Goal: Task Accomplishment & Management: Complete application form

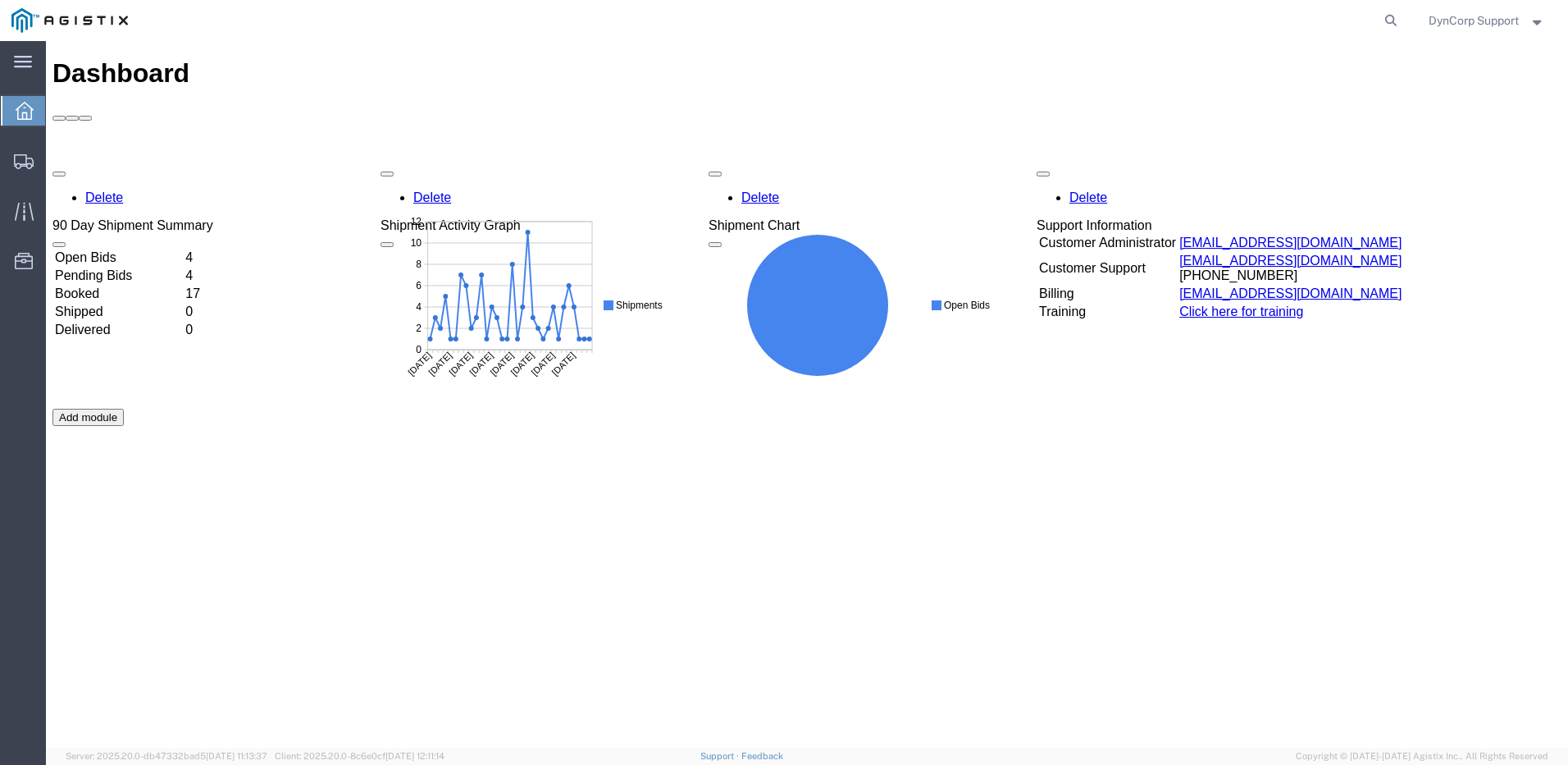
click at [119, 162] on div "Delete 90 Day Shipment Summary Open Bids 4 Pending Bids 4 Booked 17 Shipped 0 D…" at bounding box center [807, 409] width 1509 height 493
click at [118, 250] on td "Open Bids" at bounding box center [118, 258] width 129 height 17
drag, startPoint x: 103, startPoint y: 151, endPoint x: 97, endPoint y: 182, distance: 31.6
click at [90, 162] on div "Delete 90 Day Shipment Summary Open Bids 3 Pending Bids 5 Booked 17 Shipped 0 D…" at bounding box center [807, 409] width 1509 height 493
click at [93, 286] on td "Booked" at bounding box center [118, 294] width 129 height 17
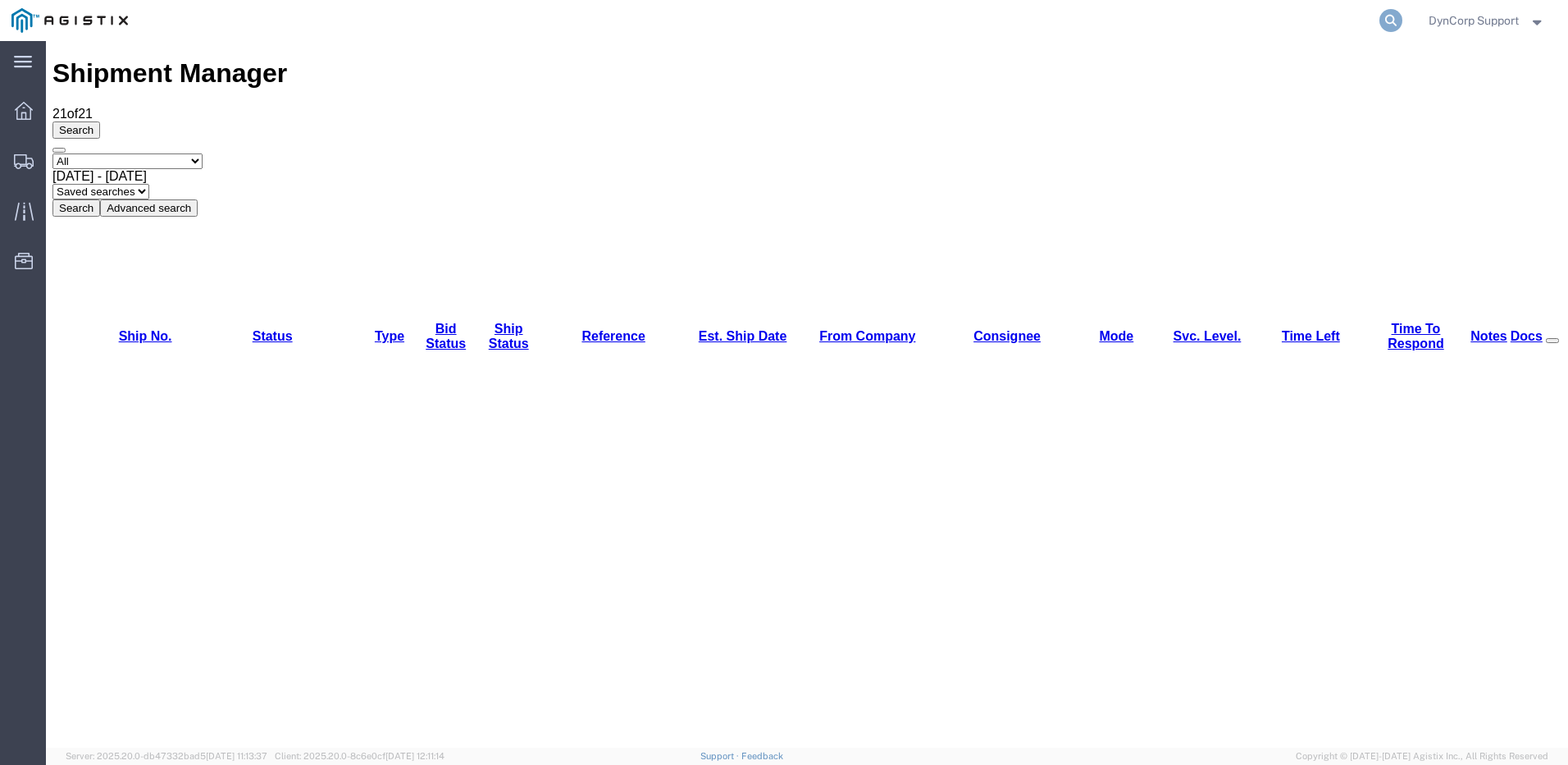
click at [1388, 25] on icon at bounding box center [1391, 20] width 23 height 23
click at [993, 26] on input "search" at bounding box center [1129, 20] width 498 height 40
type input "57037184"
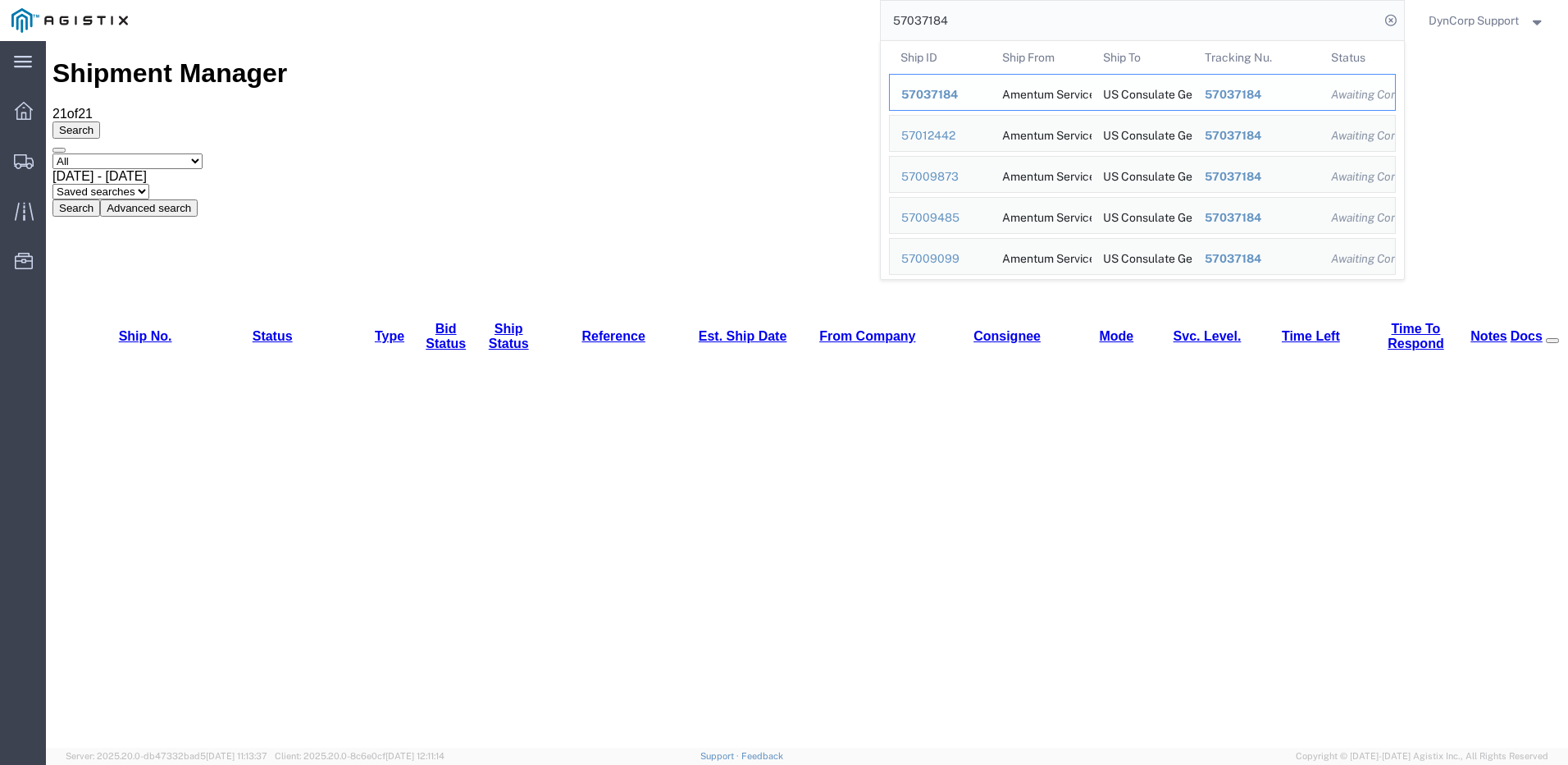
click at [935, 92] on span "57037184" at bounding box center [929, 94] width 56 height 13
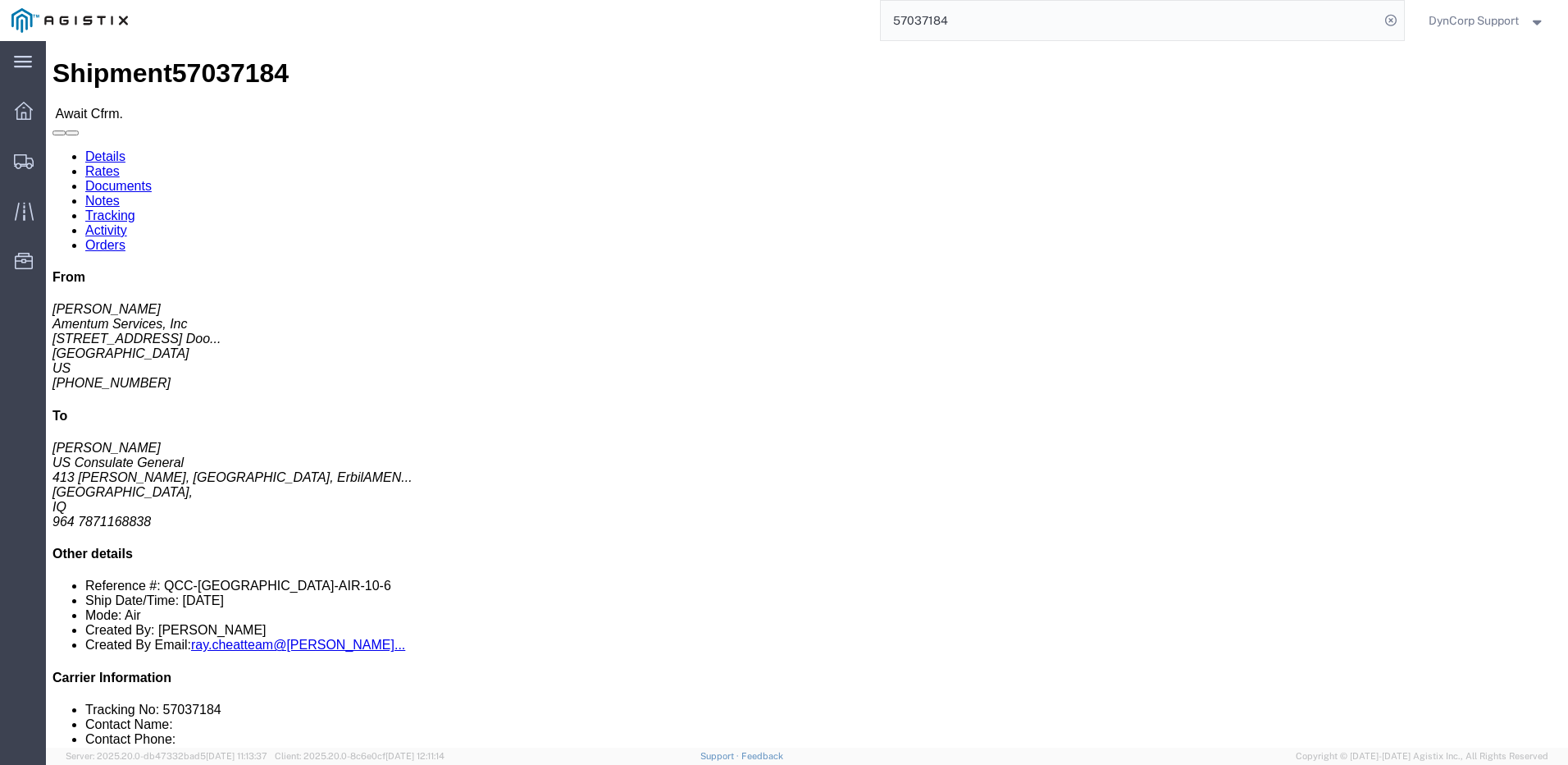
click link "Notes"
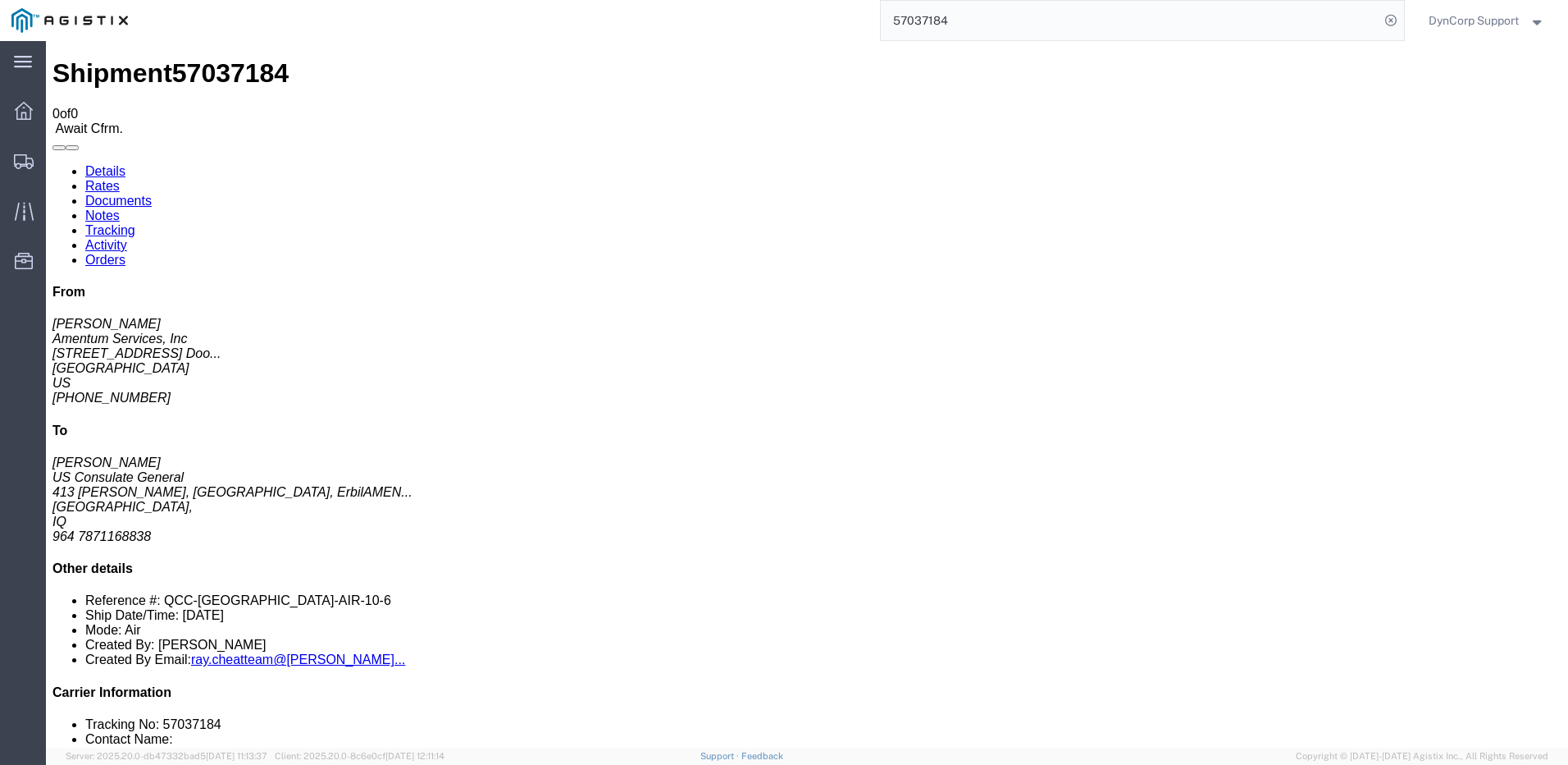
click at [107, 164] on link "Details" at bounding box center [106, 171] width 40 height 14
drag, startPoint x: 1029, startPoint y: 193, endPoint x: 923, endPoint y: 185, distance: 106.3
click p "Shipment Id Number: QCC-[GEOGRAPHIC_DATA]-AIR-10-6 Department: BLISS Department…"
drag, startPoint x: 923, startPoint y: 184, endPoint x: 1062, endPoint y: 201, distance: 140.0
click p "Shipment Id Number: QCC-[GEOGRAPHIC_DATA]-AIR-10-6 Department: BLISS Department…"
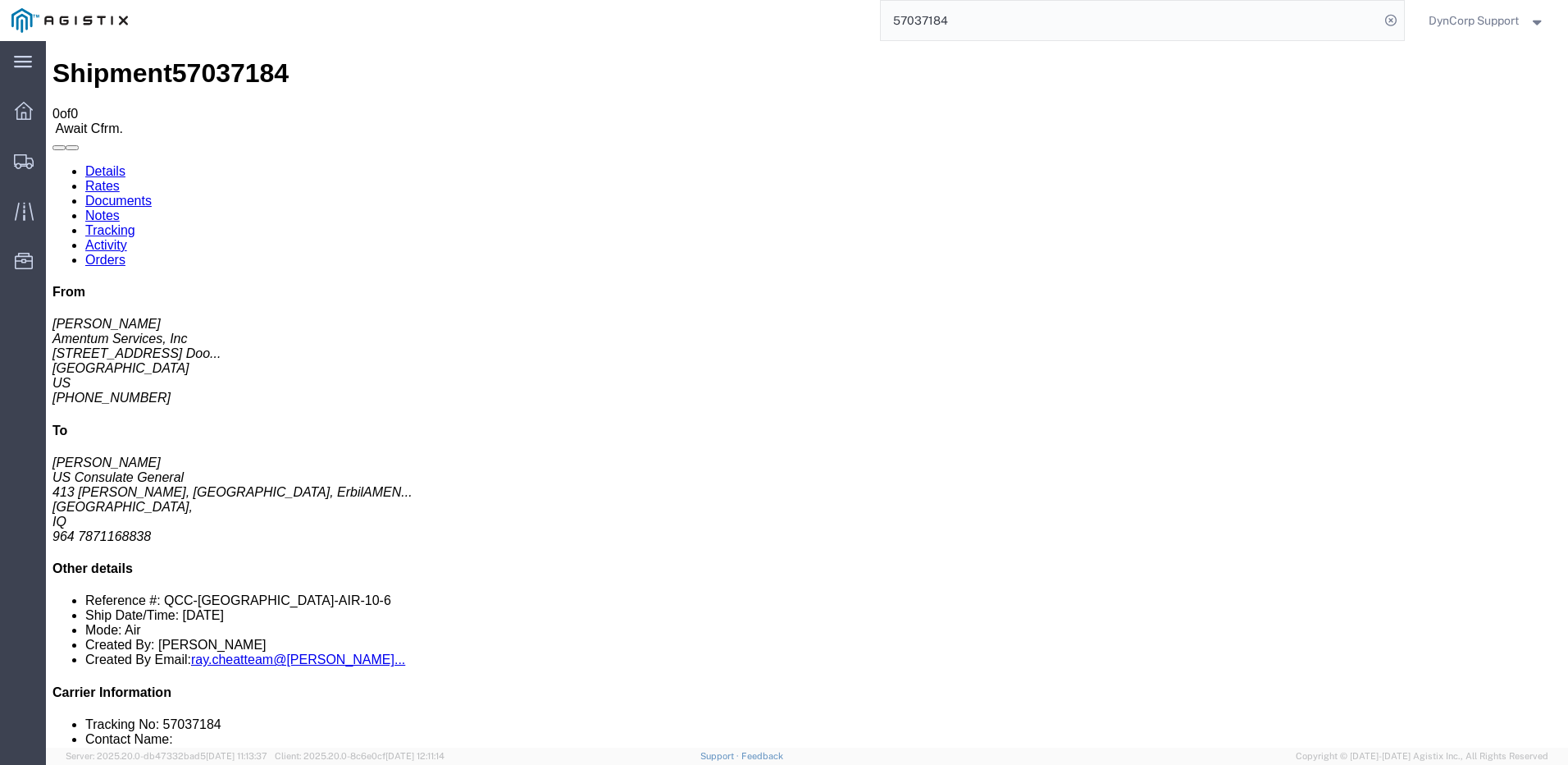
copy p "Department: BLISS Department: OMSS"
click b "QCC-[GEOGRAPHIC_DATA]-AIR-10-6"
click span "57037184"
copy span "57037184"
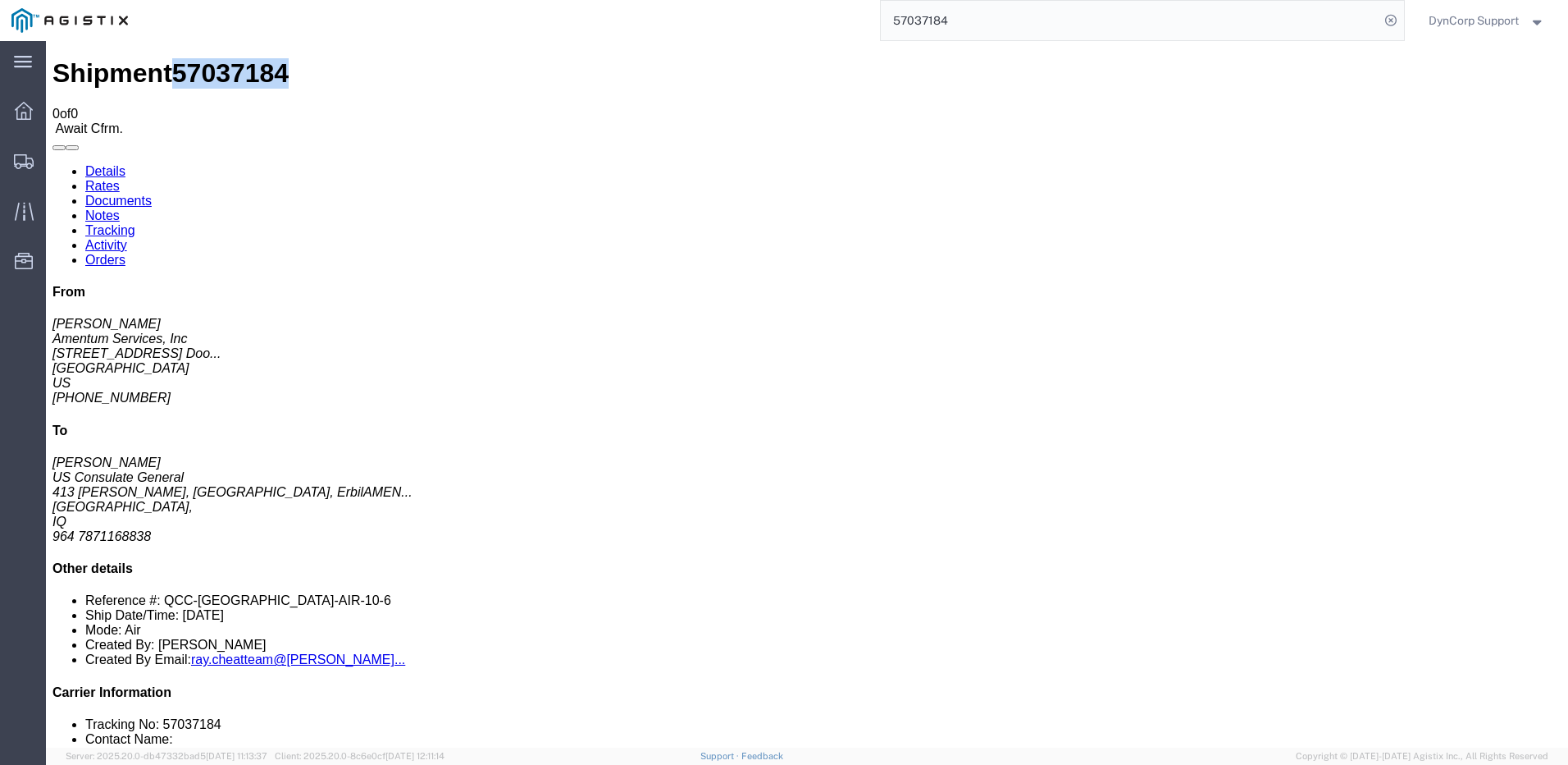
click link "Rates"
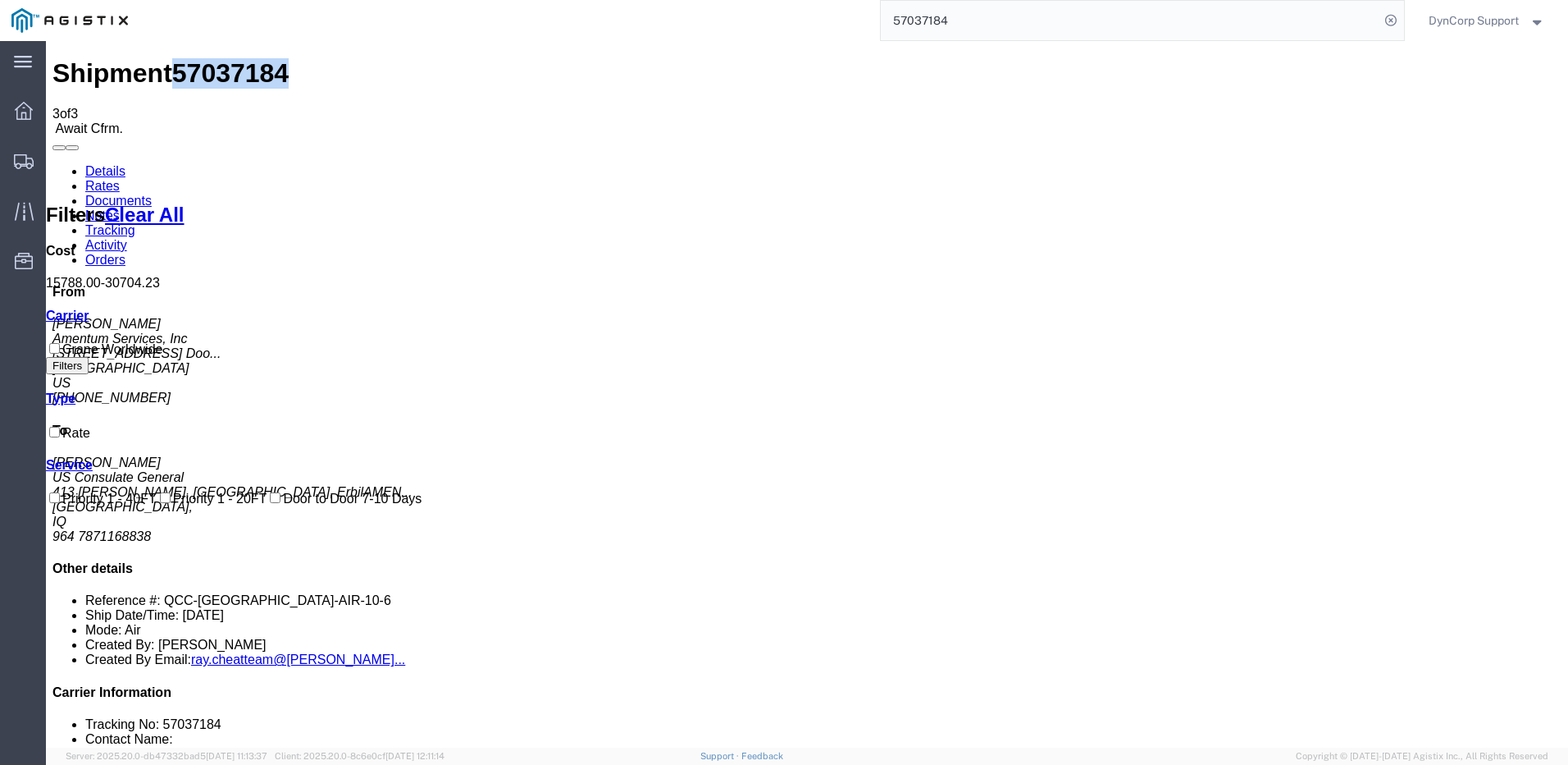
click at [102, 164] on link "Details" at bounding box center [106, 171] width 40 height 14
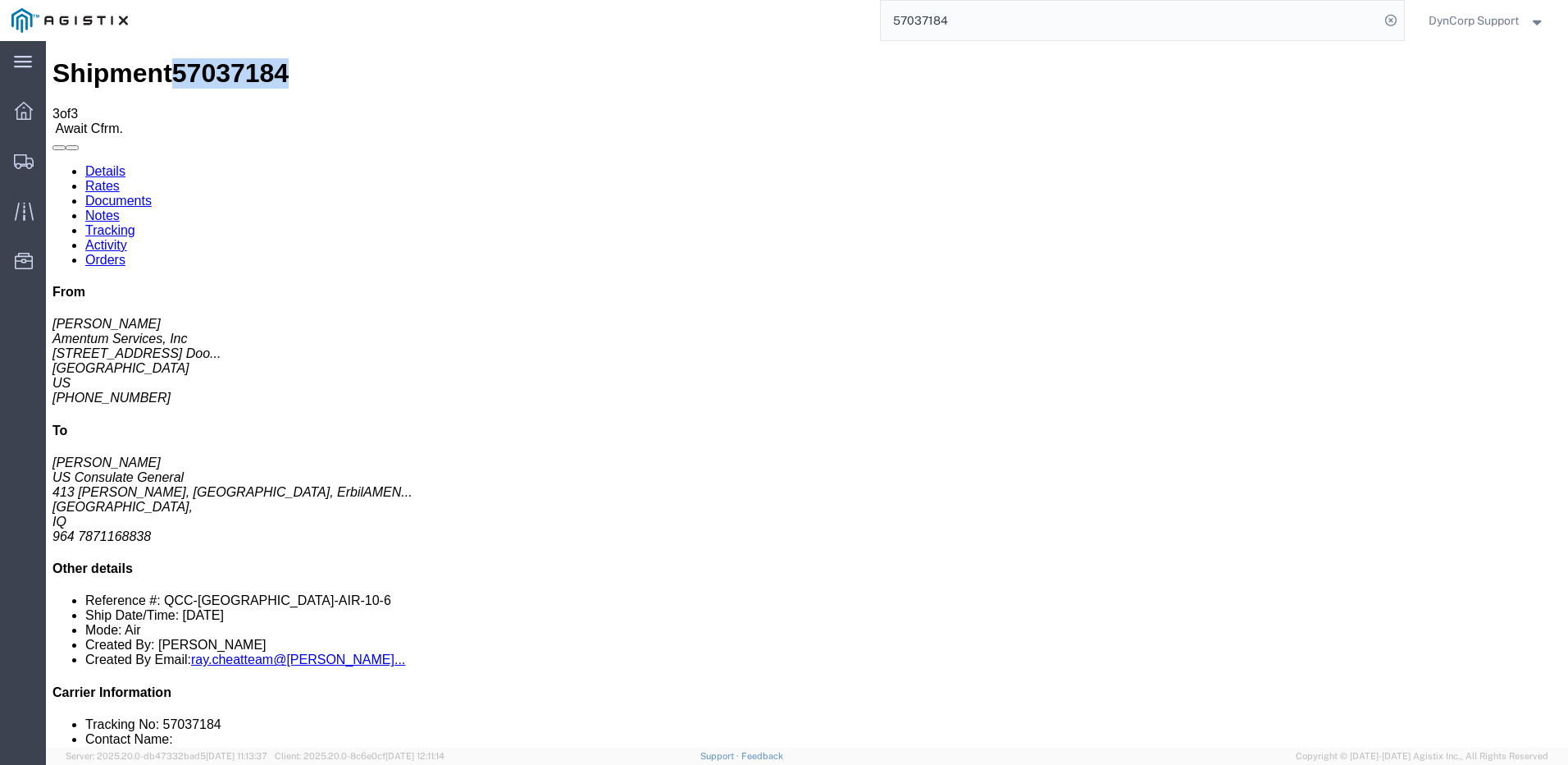
click link "Confirm"
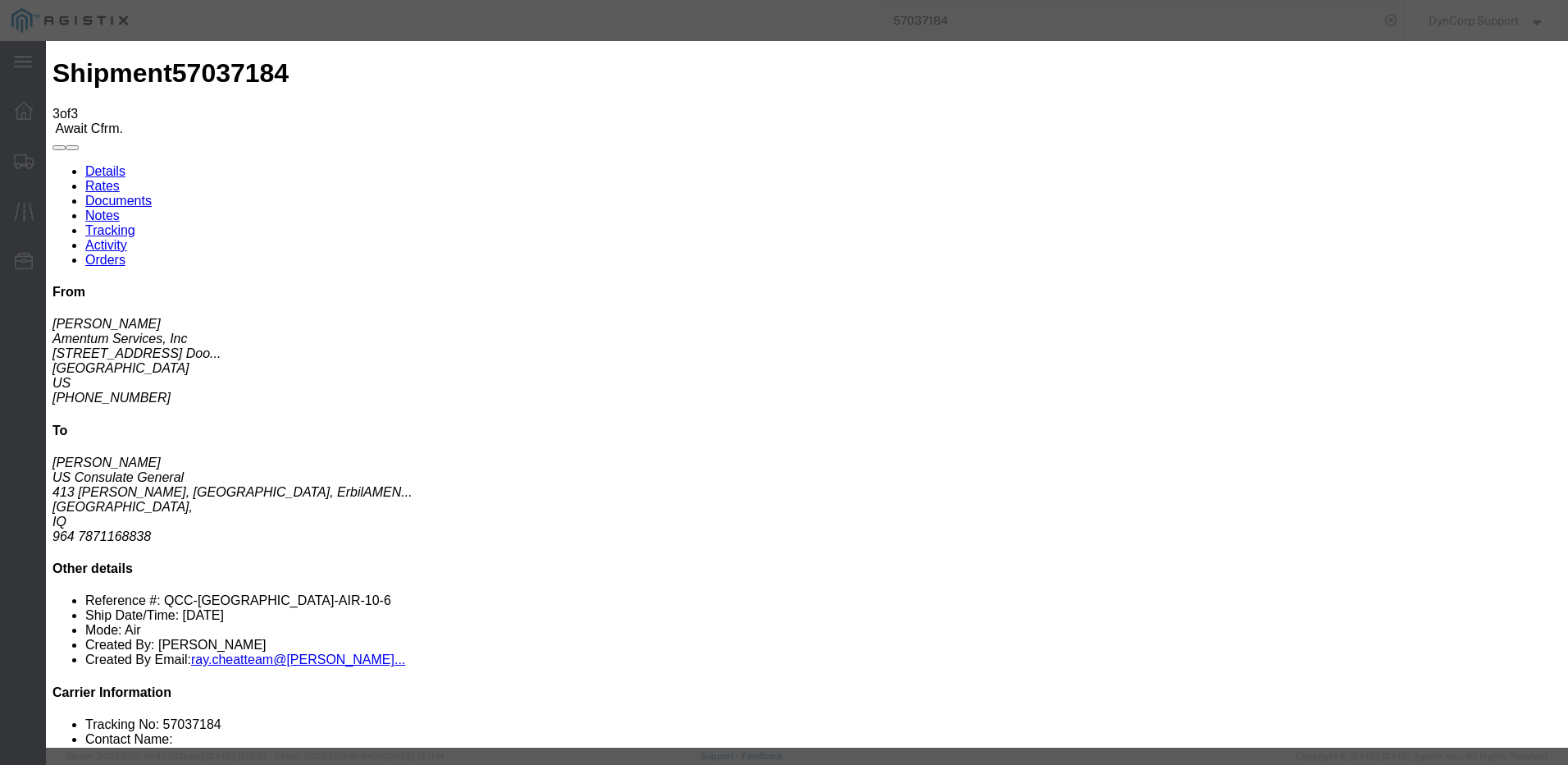
click input "text"
type input "[PHONE_NUMBER]"
click input "text"
type input "[PERSON_NAME]"
type input "4699426889"
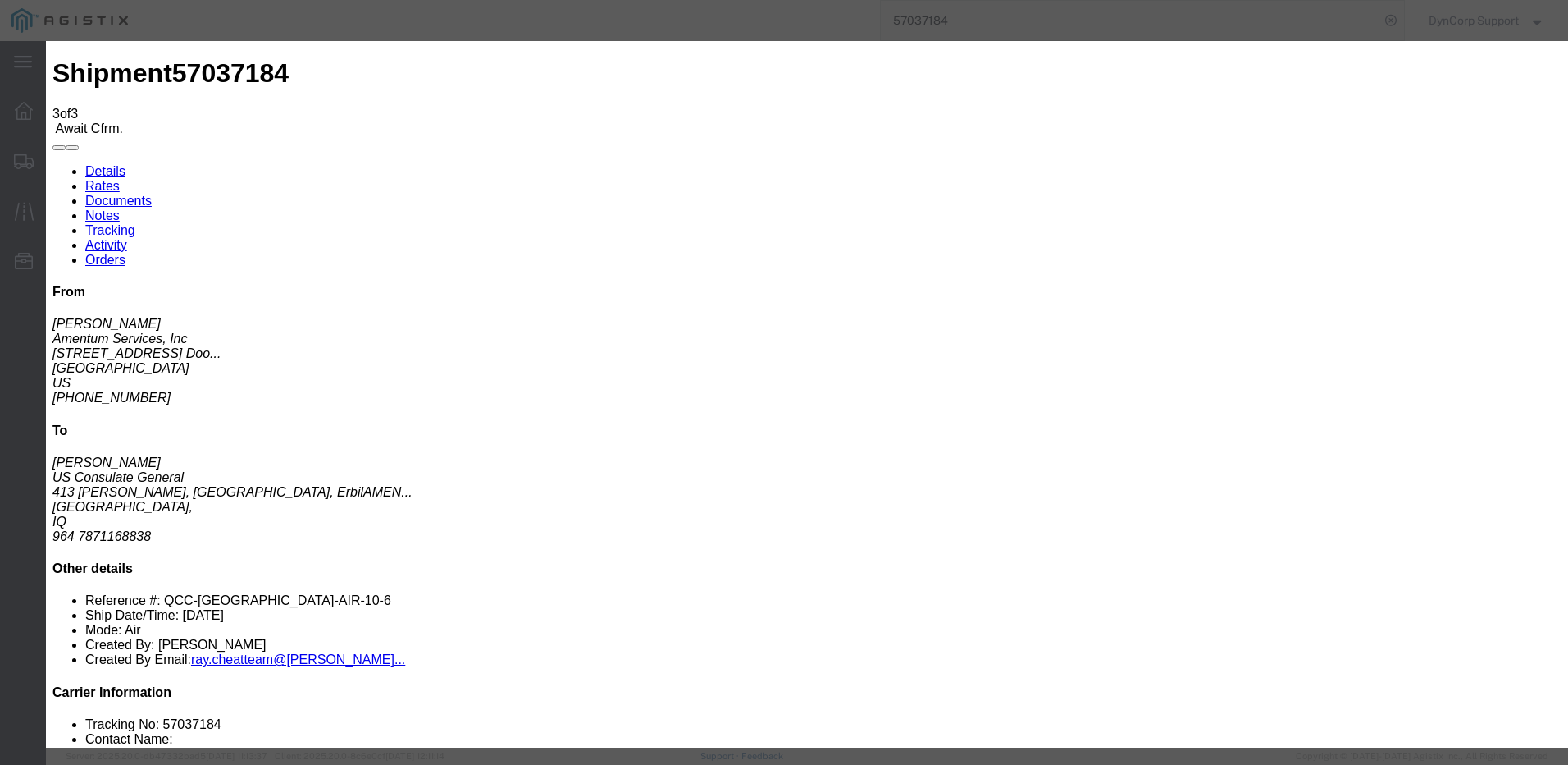
click div "Confirmation Details Use my profile Bill of Lading Number [PHONE_NUMBER] Person…"
click input "[DATE]"
click td "27"
type input "[DATE]"
click button "Submit"
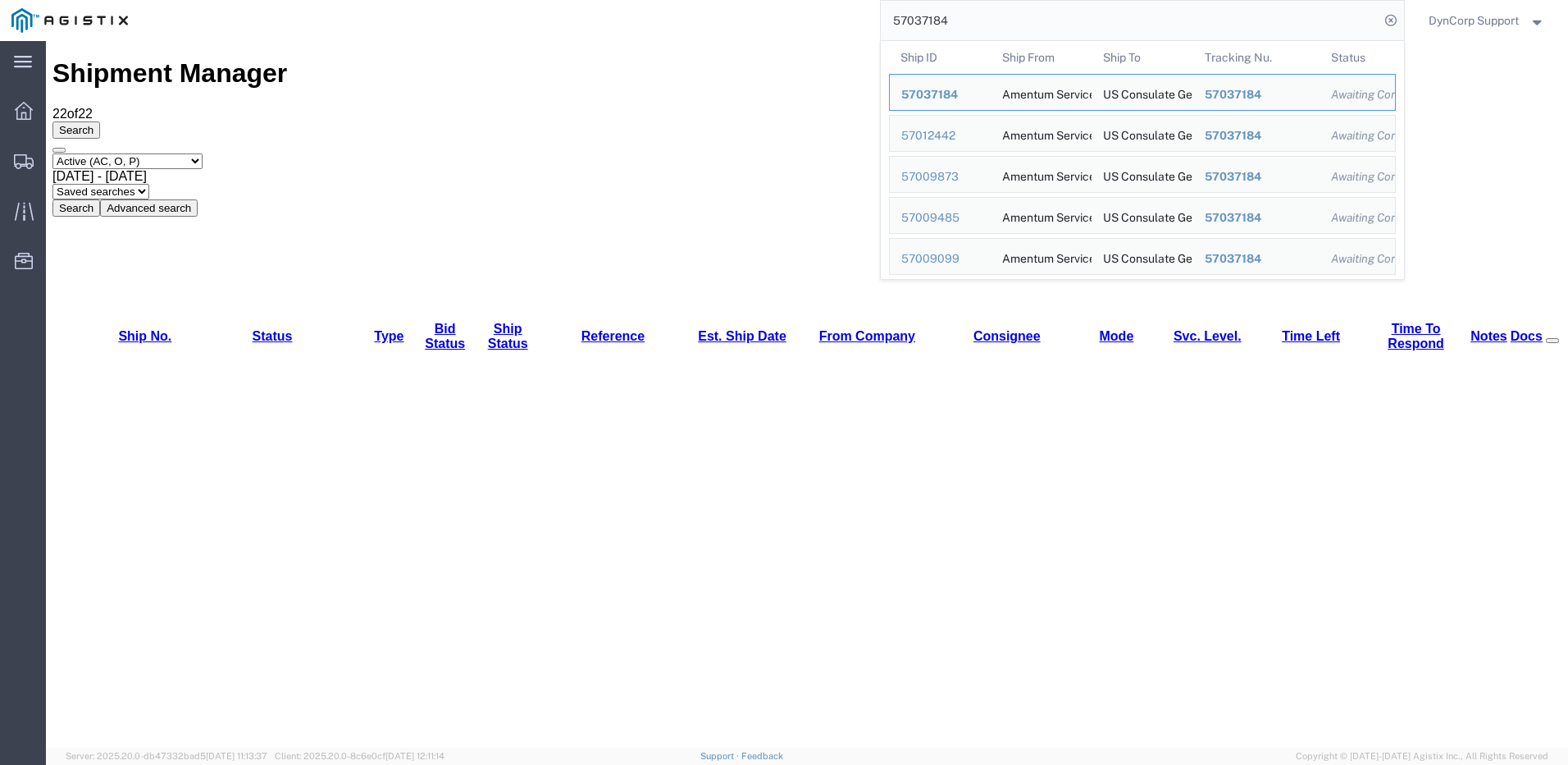
click at [1050, 25] on input "57037184" at bounding box center [1129, 20] width 498 height 40
drag, startPoint x: 990, startPoint y: 19, endPoint x: 665, endPoint y: 17, distance: 325.0
click at [665, 17] on div "57037184 Ship ID Ship From Ship To Tracking Nu. Status Ship ID 57037184 Ship Fr…" at bounding box center [771, 20] width 1265 height 41
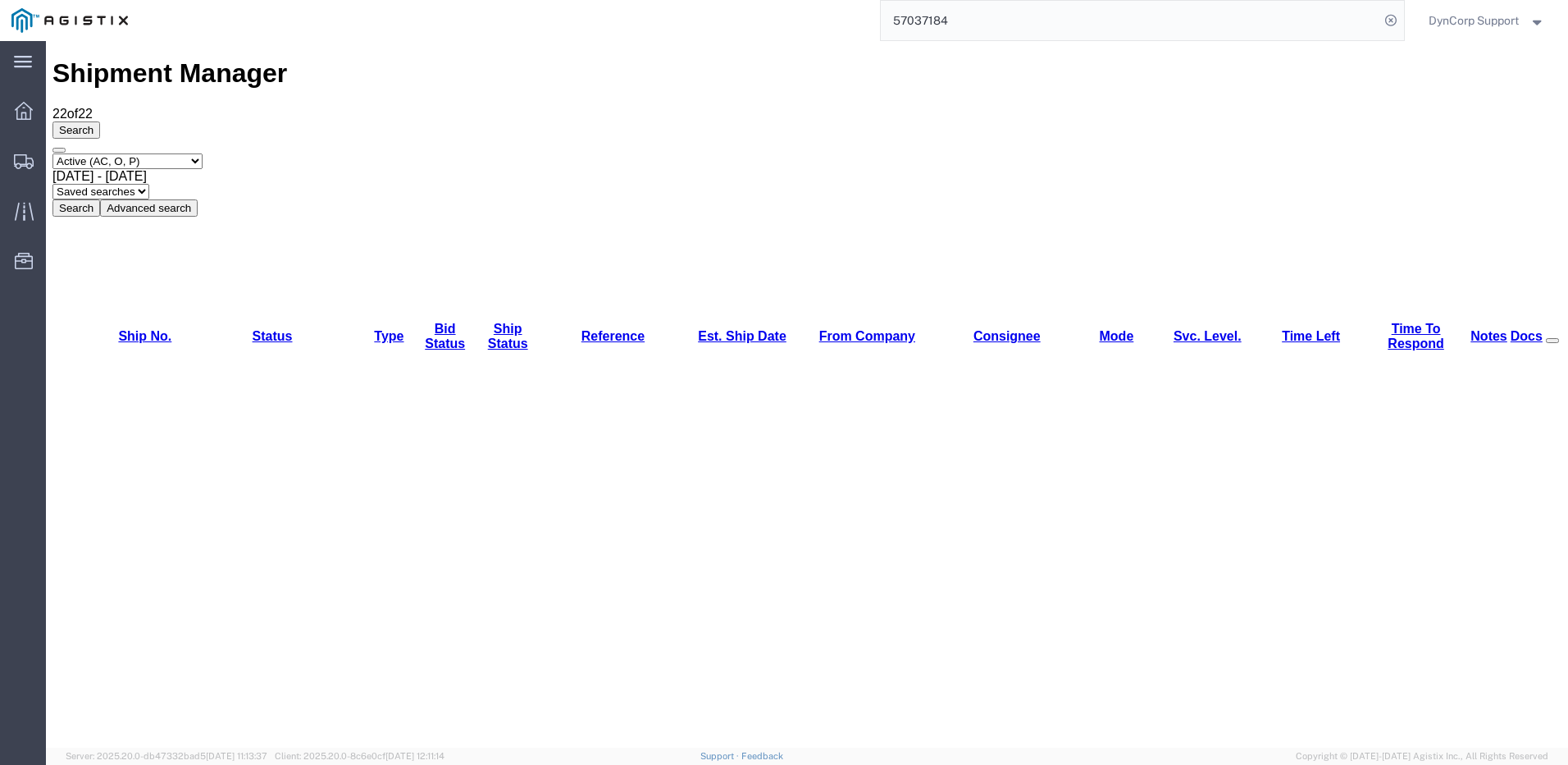
paste input "05"
type input "57037054"
click at [1381, 24] on icon at bounding box center [1391, 20] width 23 height 23
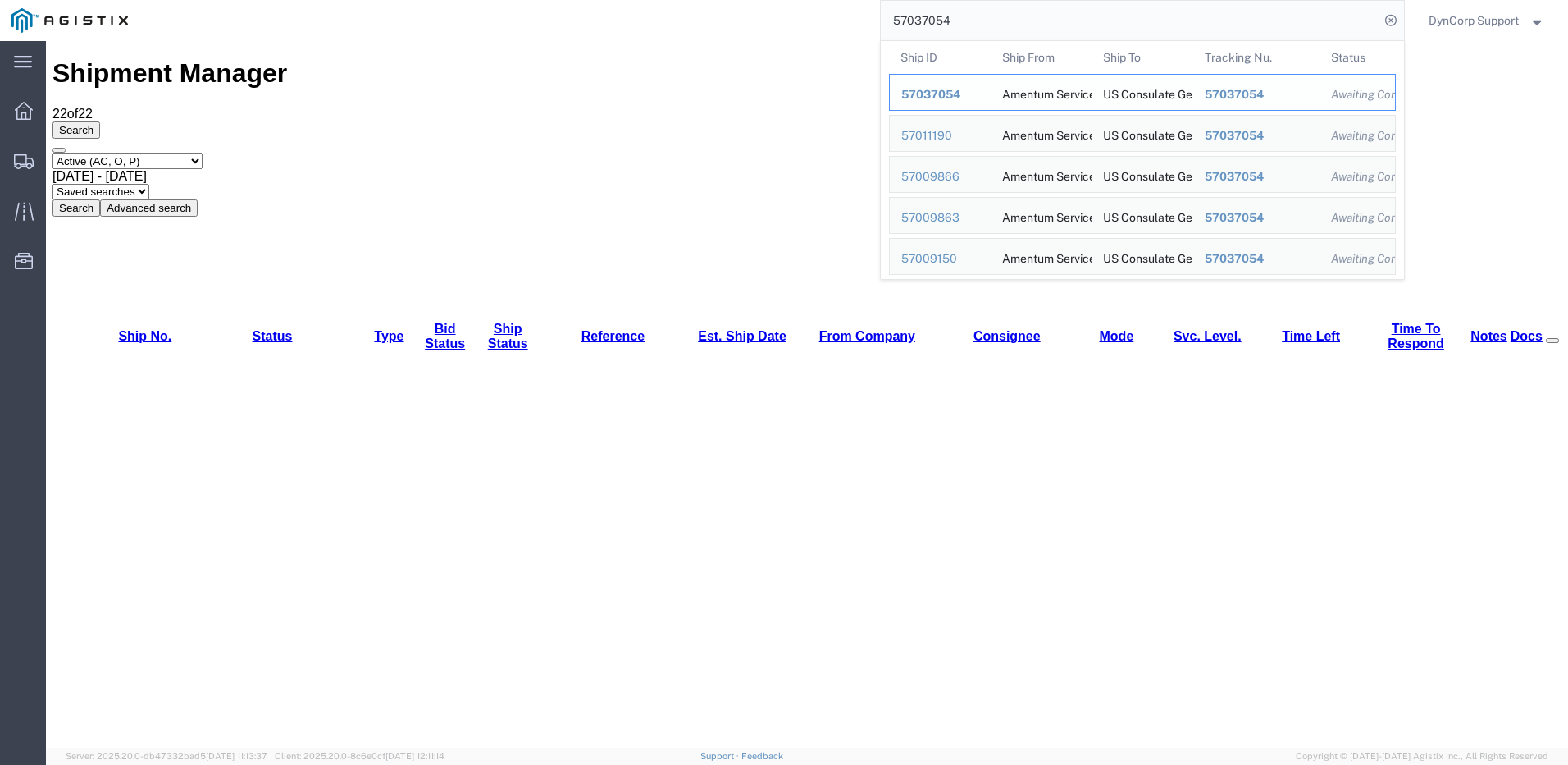
click at [973, 90] on div "57037054" at bounding box center [940, 94] width 78 height 17
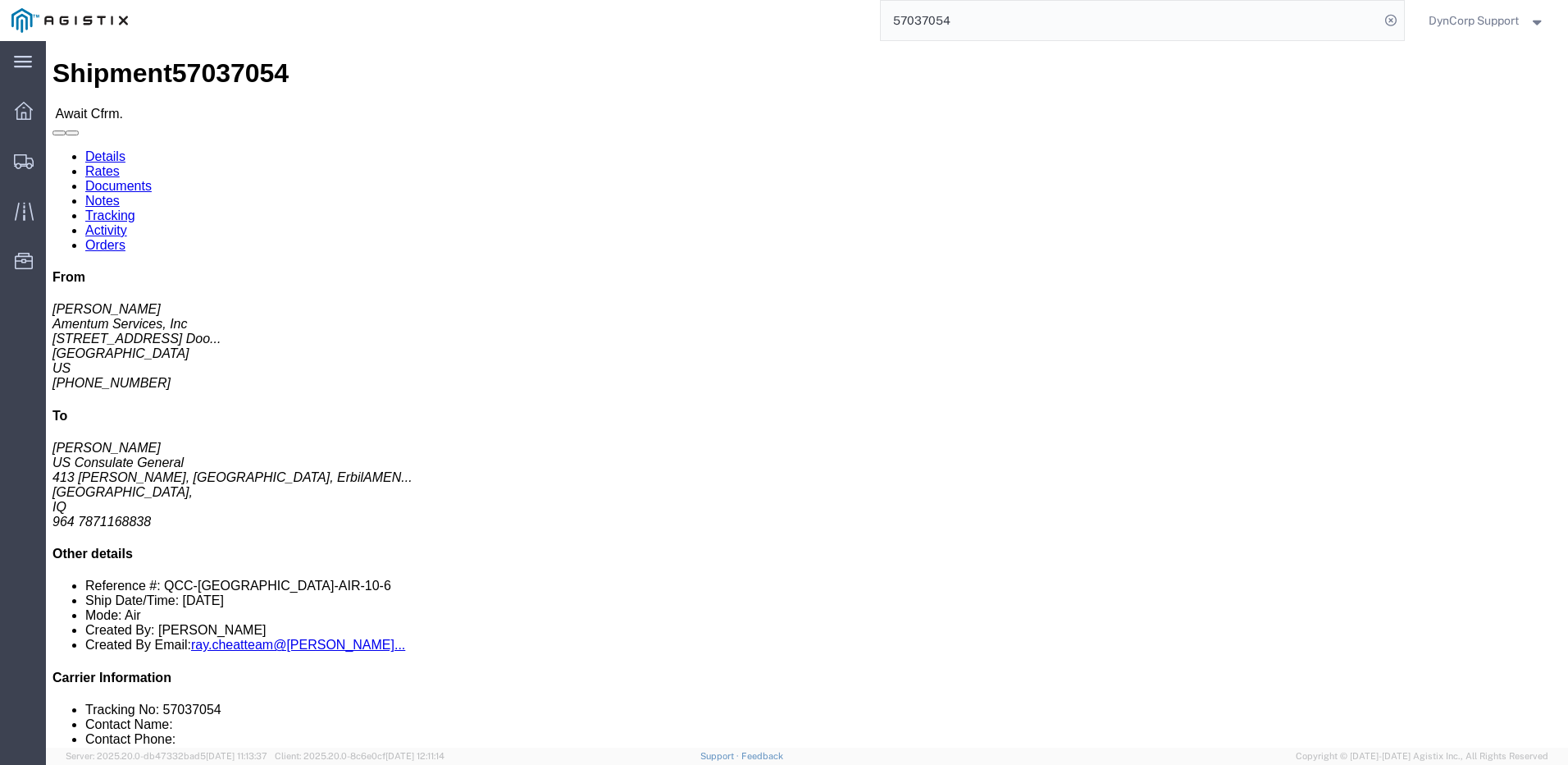
click span "57037054"
copy span "57037054"
click link "Rates"
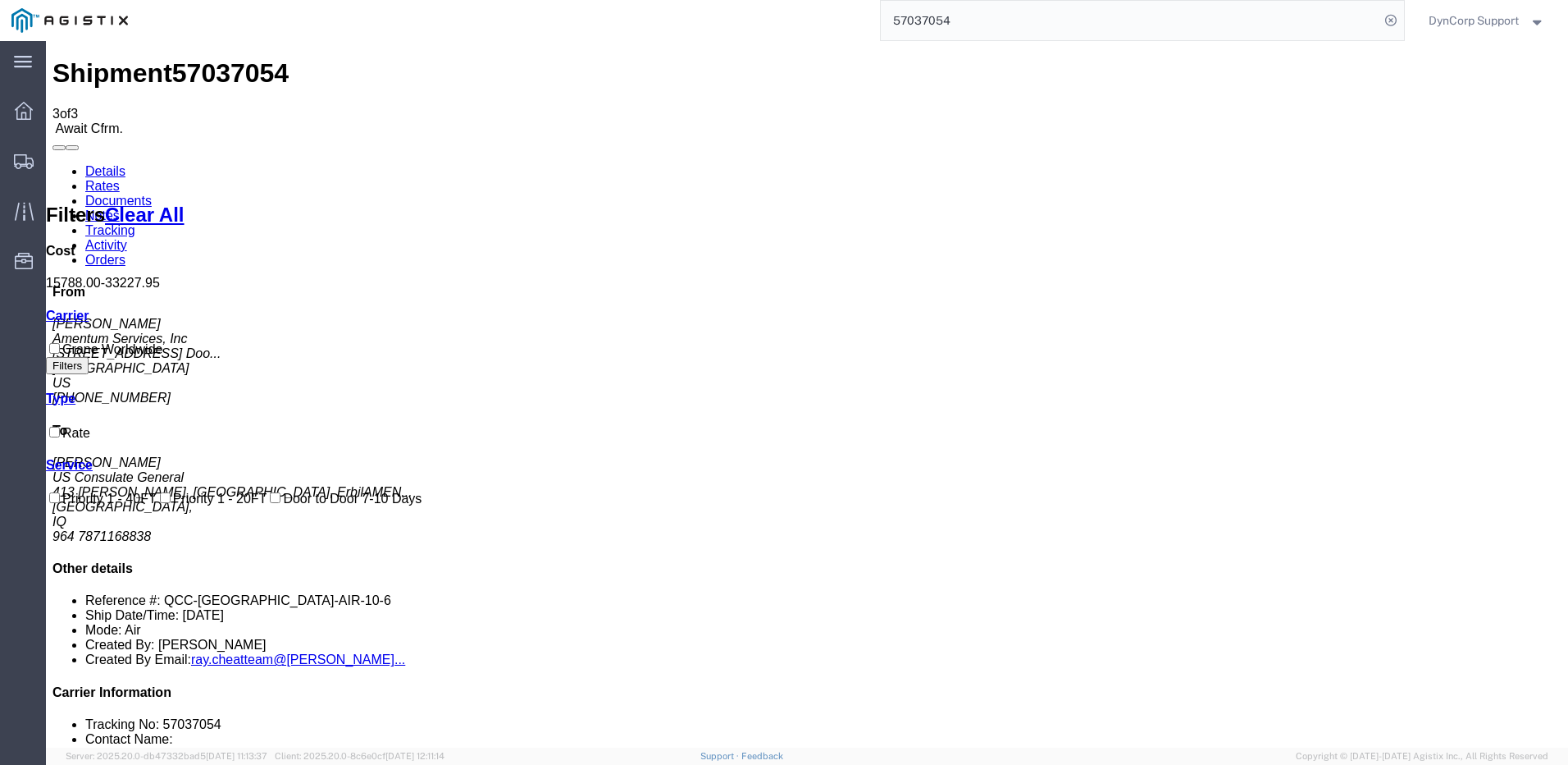
drag, startPoint x: 554, startPoint y: 584, endPoint x: 480, endPoint y: 545, distance: 83.6
click at [94, 164] on link "Details" at bounding box center [106, 171] width 40 height 14
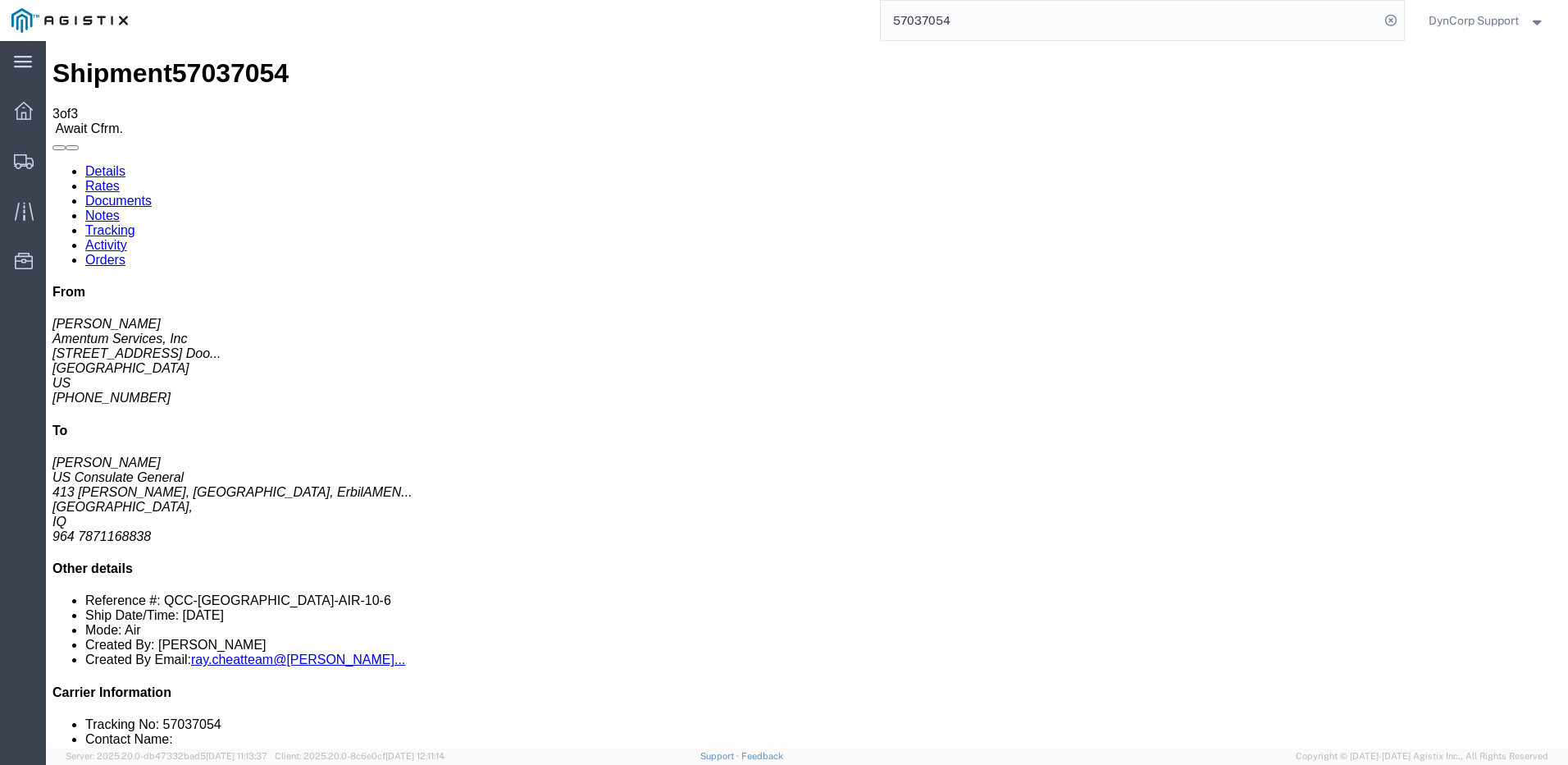
click link "Confirm"
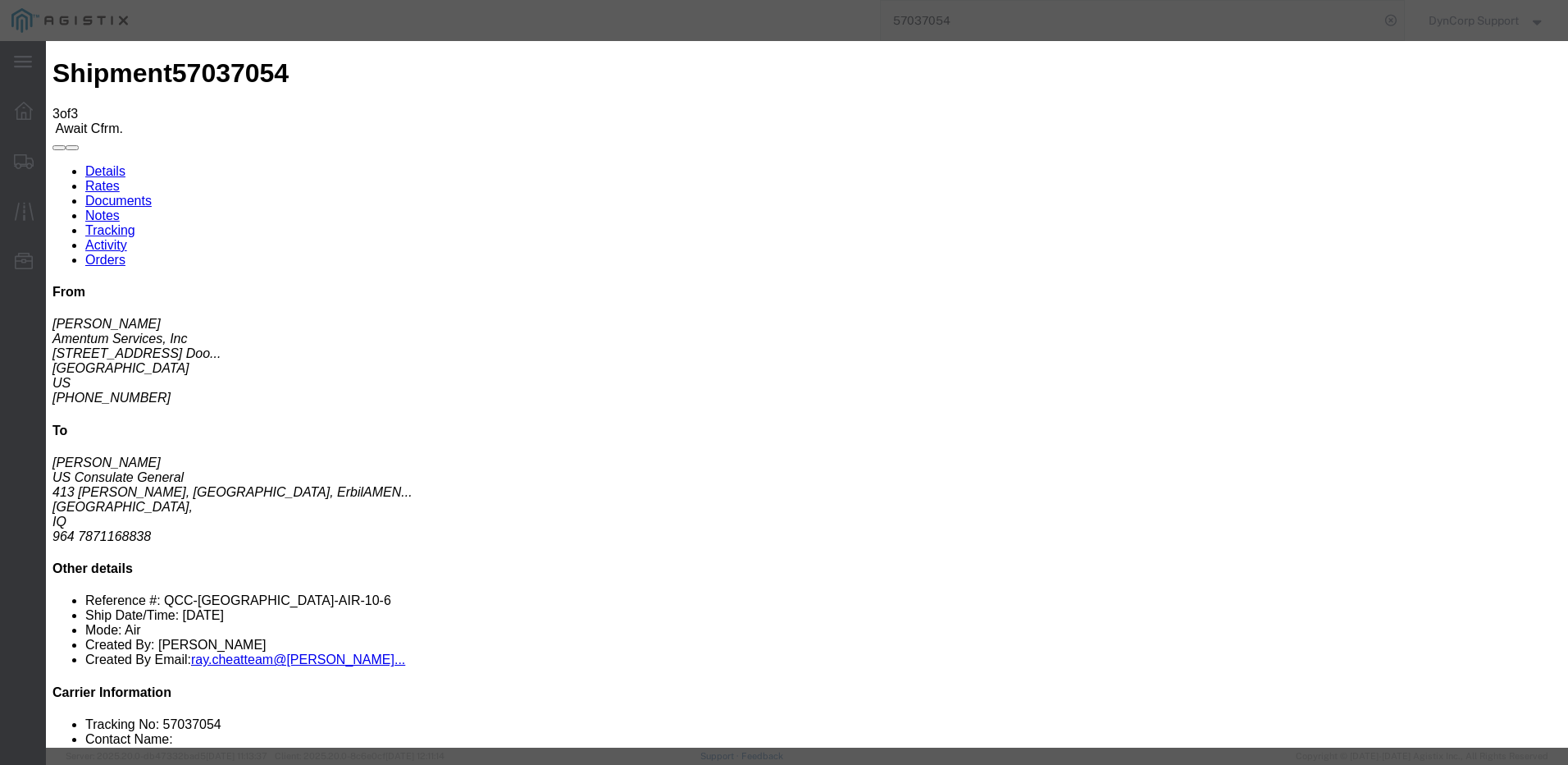
click input "text"
type input "[PHONE_NUMBER]"
click input "text"
type input "[PERSON_NAME]"
type input "4699426889"
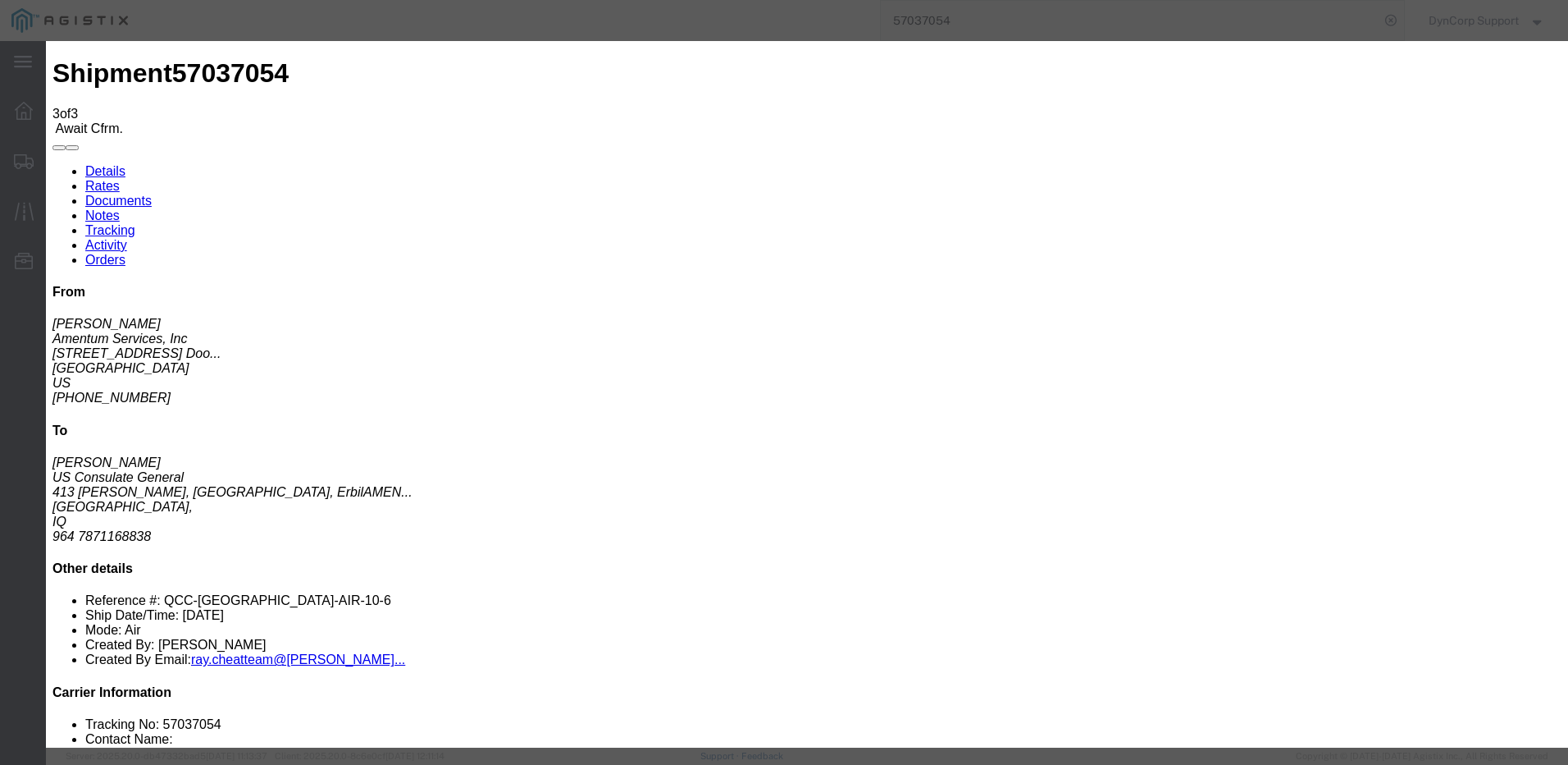
click div "Confirmation Details Use my profile Bill of Lading Number [PHONE_NUMBER] Person…"
click input "[DATE]"
click td "27"
type input "[DATE]"
click button "Submit"
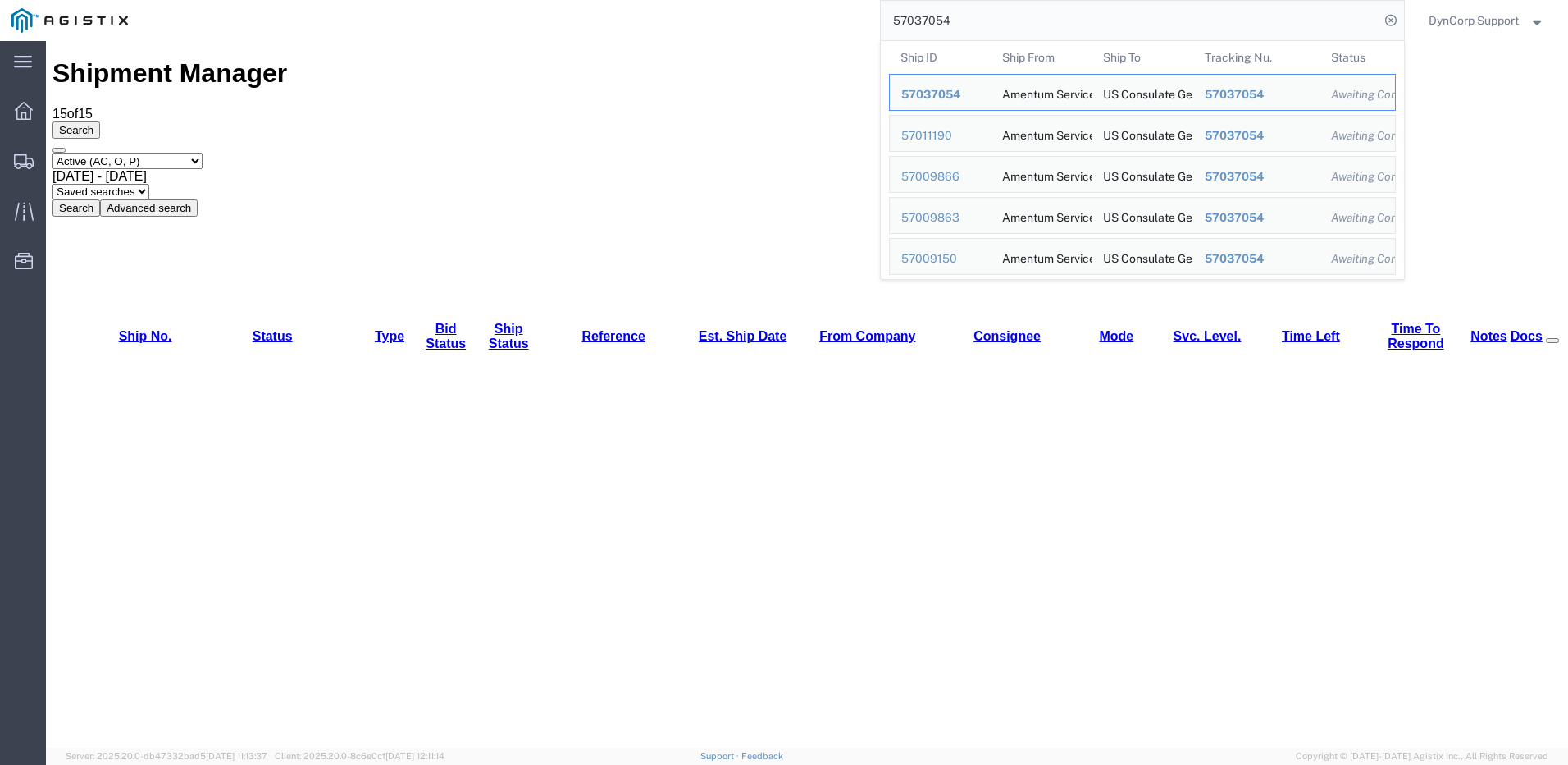
drag, startPoint x: 991, startPoint y: 8, endPoint x: 671, endPoint y: 23, distance: 320.4
click at [671, 23] on div "57037054 Ship ID Ship From Ship To Tracking Nu. Status Ship ID 57037054 Ship Fr…" at bounding box center [771, 20] width 1265 height 41
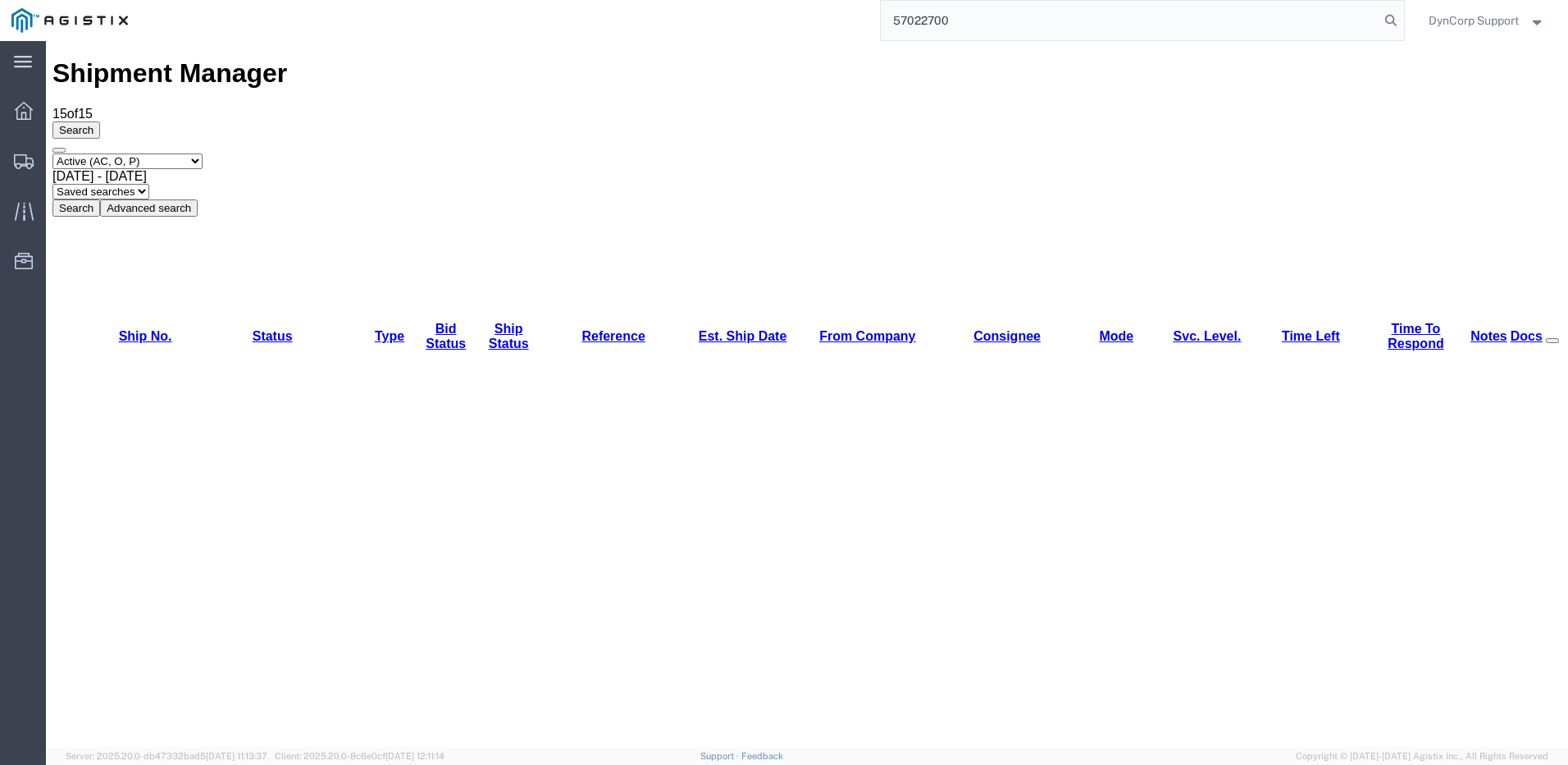
type input "57022700"
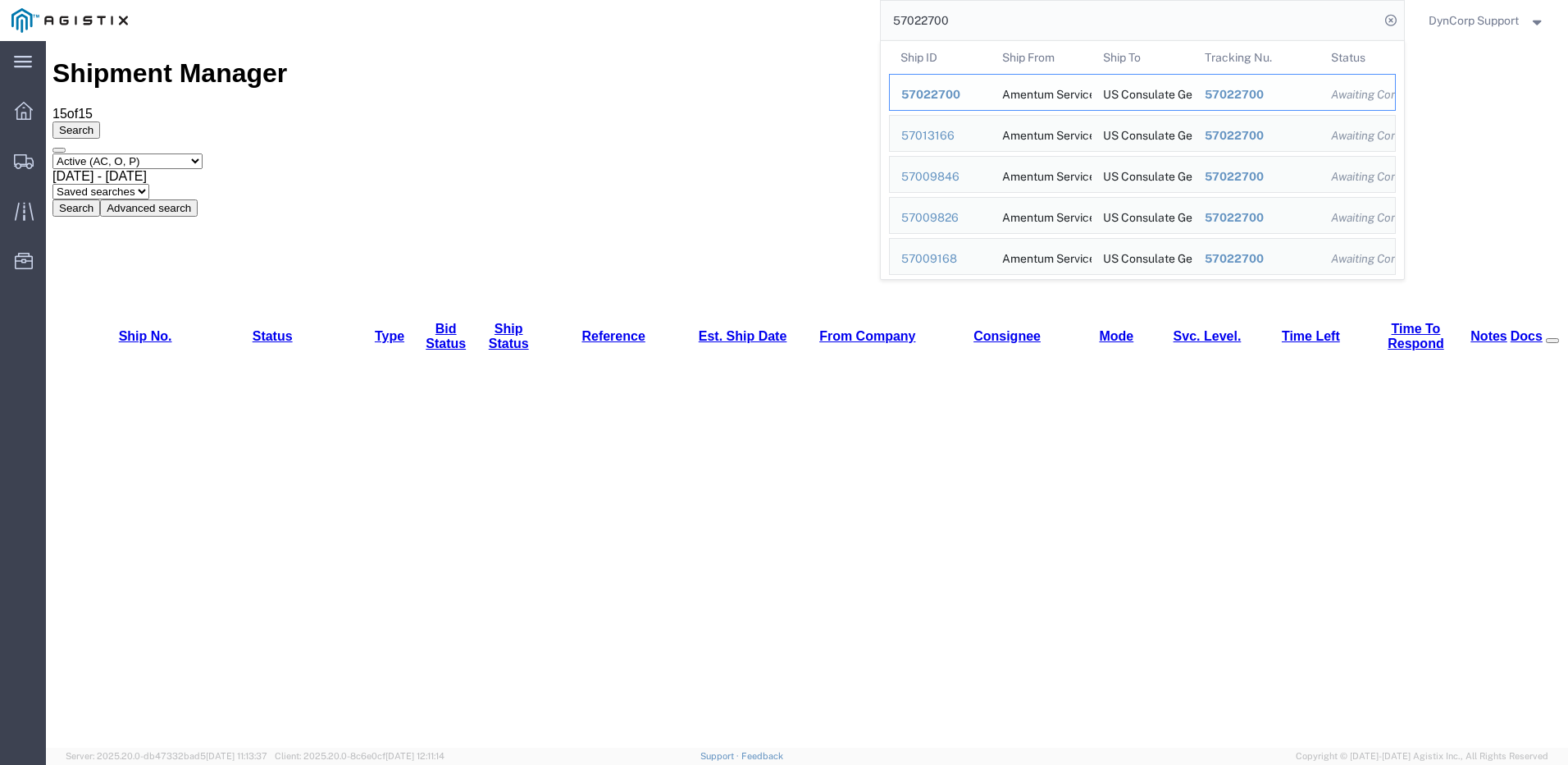
click at [1034, 95] on div "Amentum Services, Inc" at bounding box center [1041, 92] width 79 height 35
click at [916, 88] on span "57022700" at bounding box center [931, 94] width 59 height 13
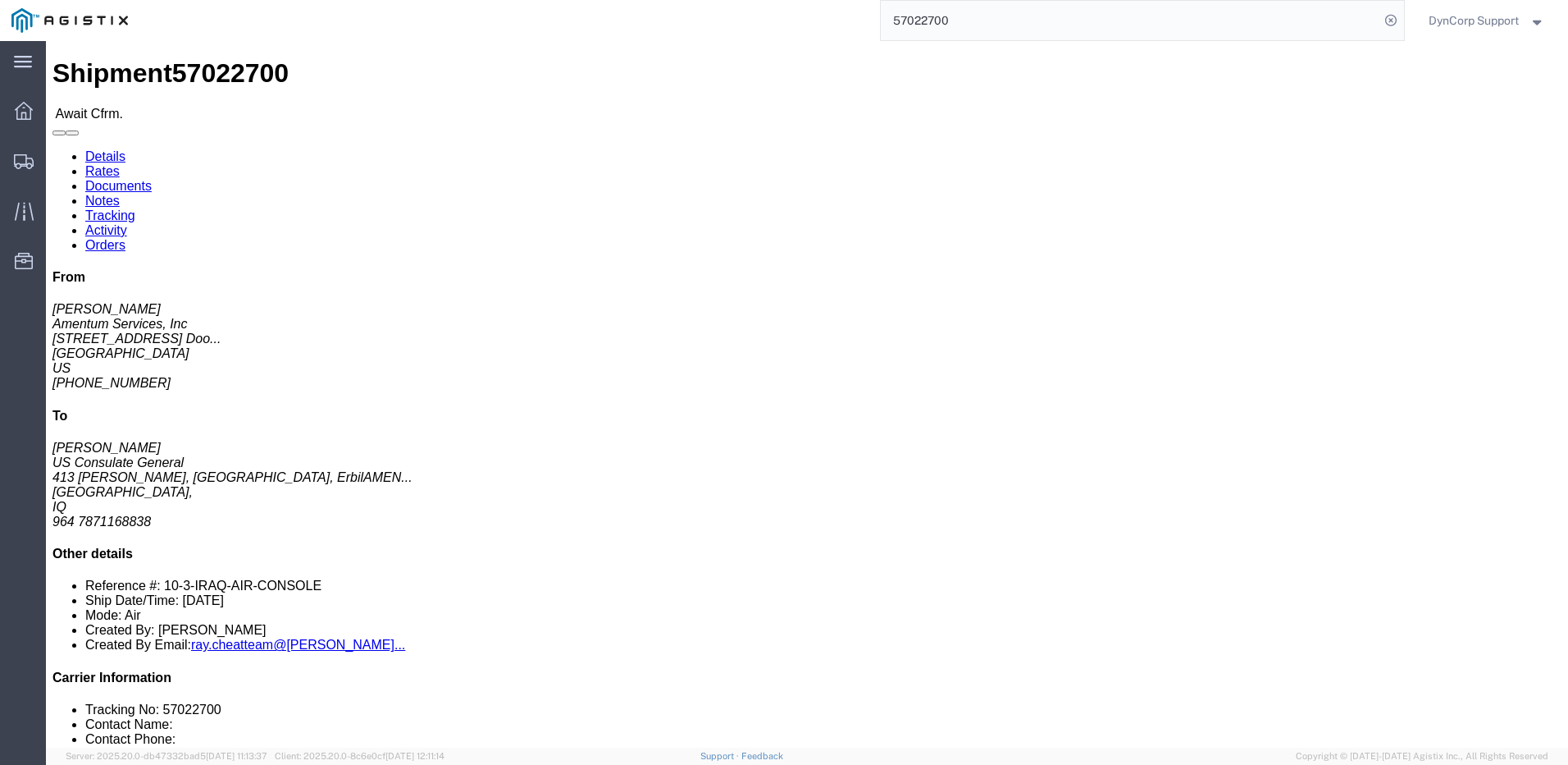
drag, startPoint x: 97, startPoint y: 56, endPoint x: 133, endPoint y: 60, distance: 36.2
click link "Rates"
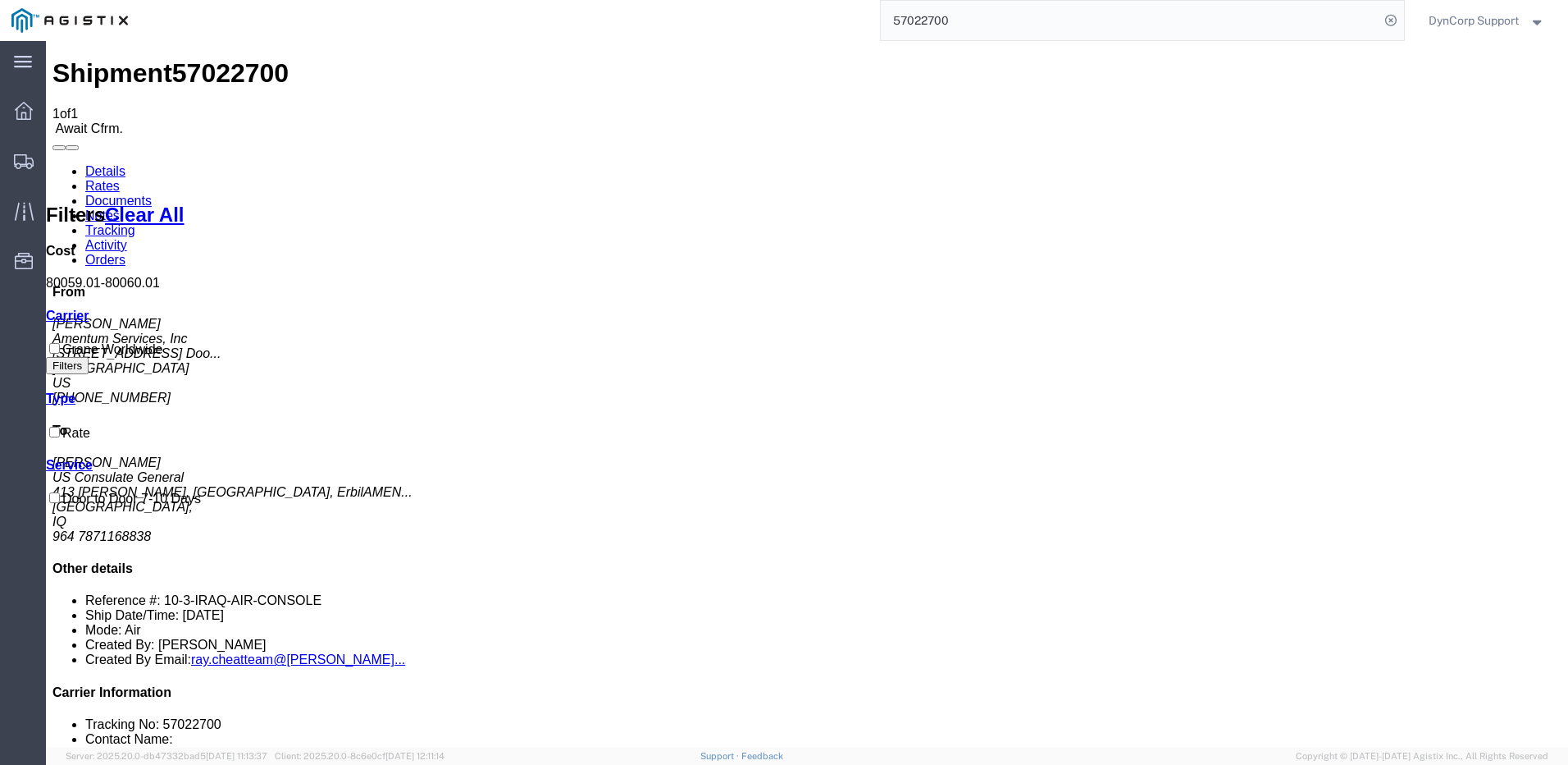
click at [105, 164] on link "Details" at bounding box center [106, 171] width 40 height 14
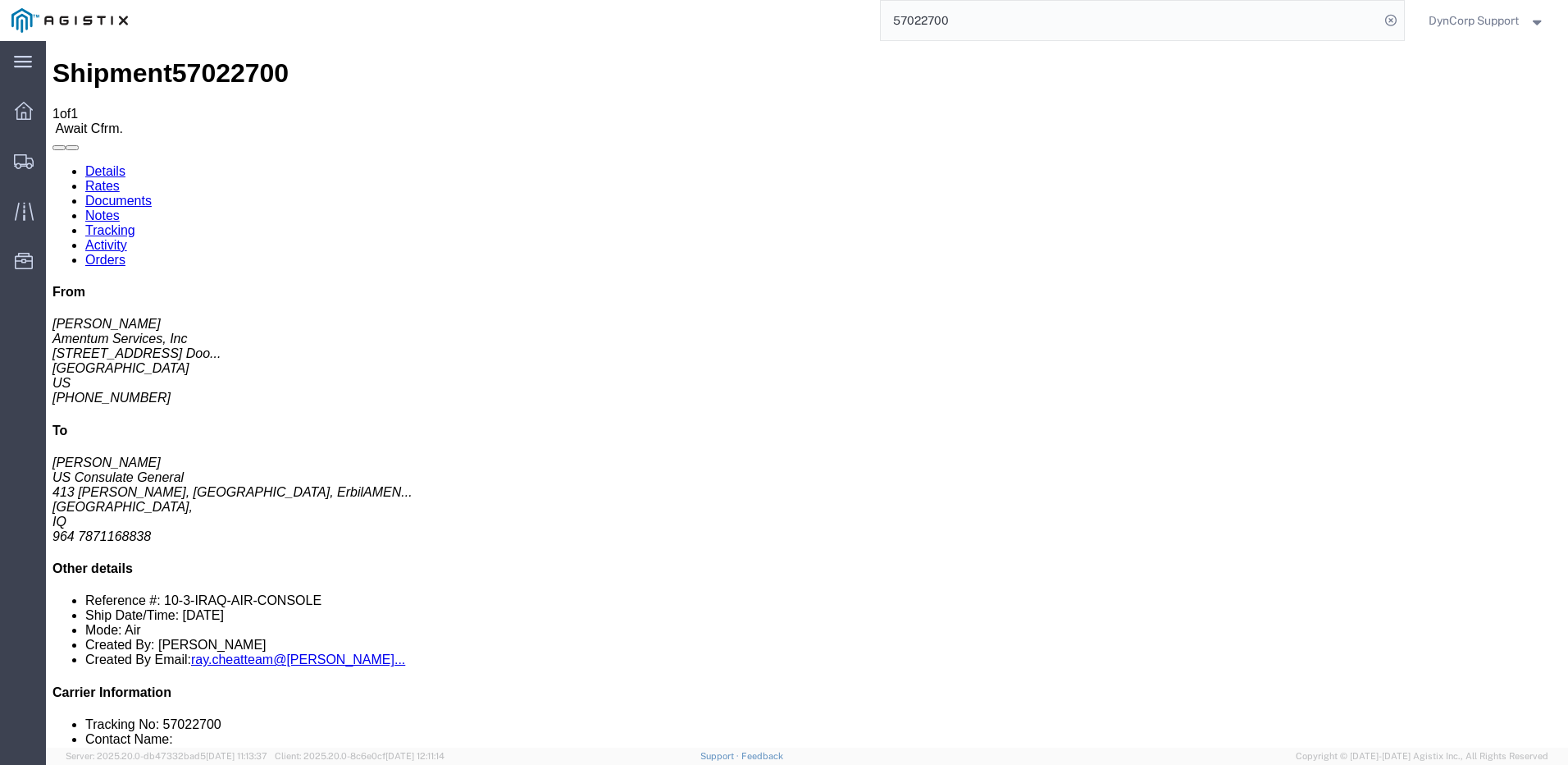
click link "Confirm"
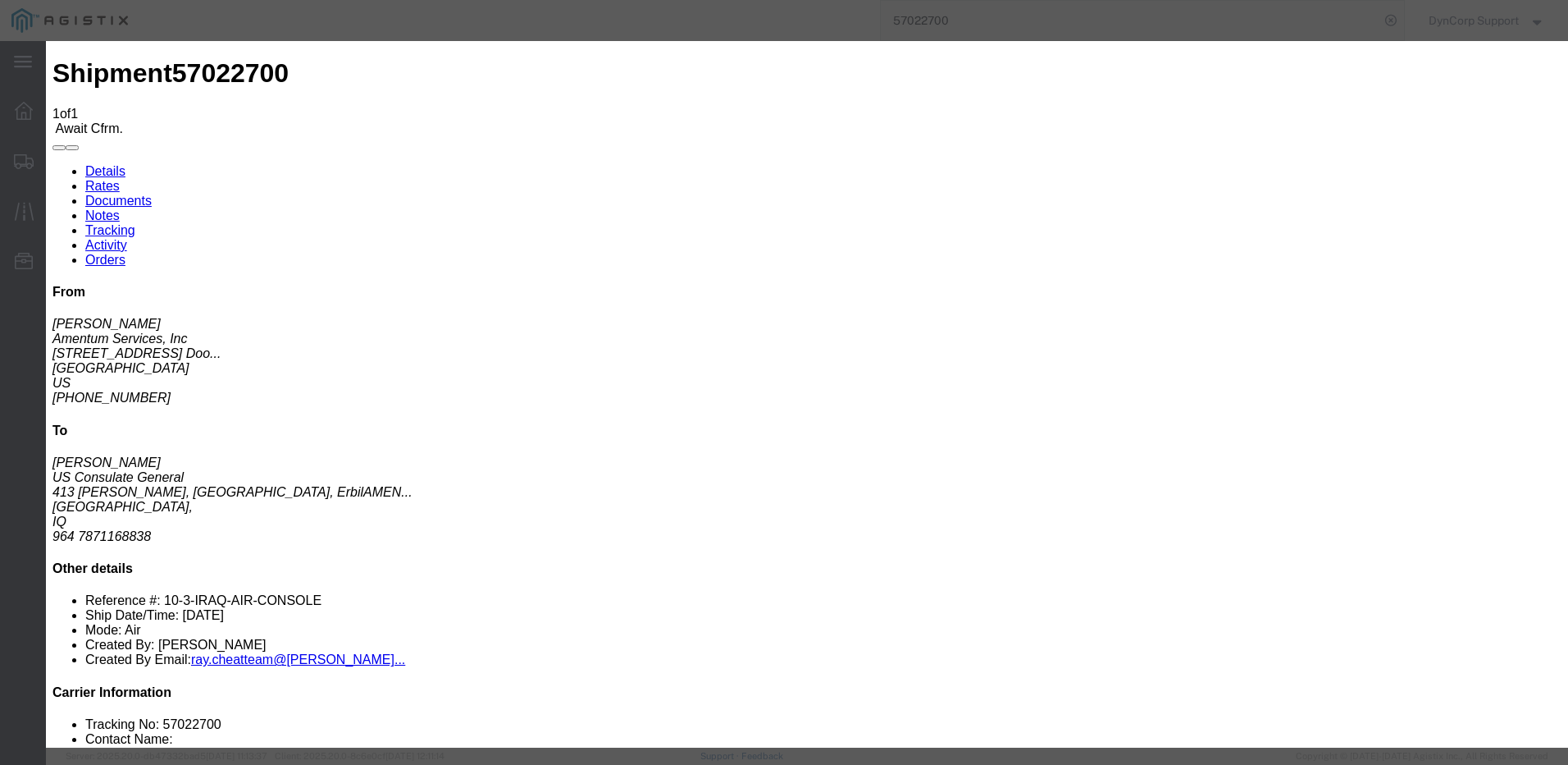
click input "text"
type input "[PHONE_NUMBER]"
type input "[PERSON_NAME]"
type input "4699426889"
click td "27"
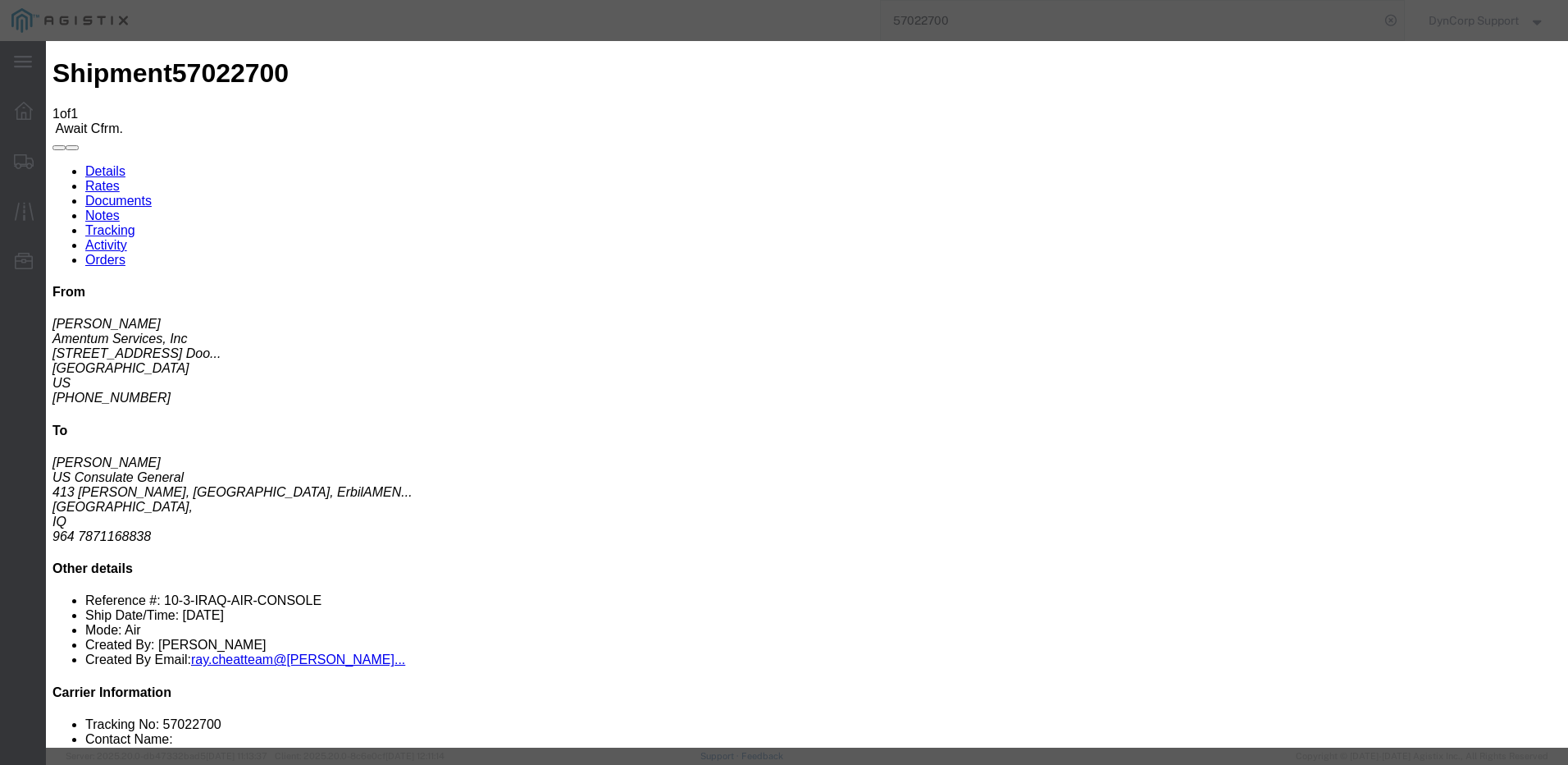
type input "[DATE]"
click button "Submit"
